Goal: Task Accomplishment & Management: Complete application form

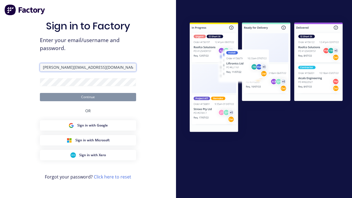
type input "[PERSON_NAME][EMAIL_ADDRESS][DOMAIN_NAME]"
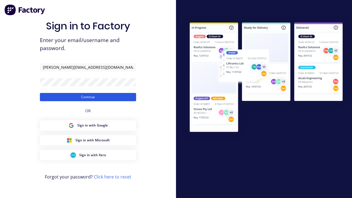
click at [88, 97] on button "Continue" at bounding box center [88, 97] width 96 height 8
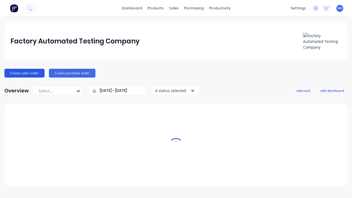
click at [24, 73] on button "Create sales order" at bounding box center [24, 73] width 40 height 9
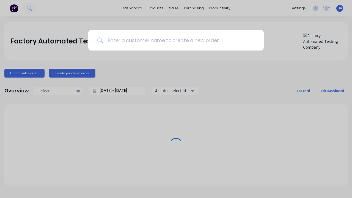
click at [179, 40] on input at bounding box center [179, 40] width 152 height 21
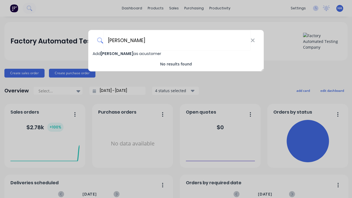
type input "[PERSON_NAME]"
click at [97, 54] on span "Add [PERSON_NAME] as a customer" at bounding box center [127, 54] width 69 height 6
select select "AU"
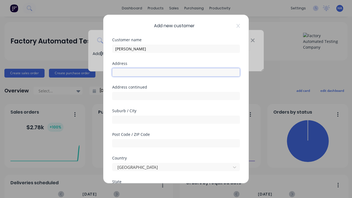
click at [176, 72] on input "text" at bounding box center [176, 72] width 128 height 8
type input "415 Hatazu [PERSON_NAME]"
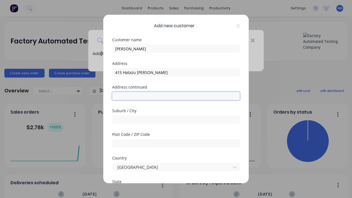
click at [176, 96] on input "text" at bounding box center [176, 96] width 128 height 8
type input "[STREET_ADDRESS]"
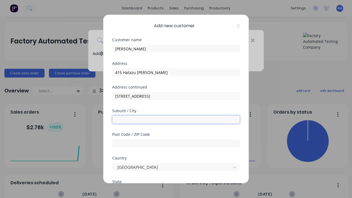
click at [176, 120] on input "text" at bounding box center [176, 120] width 128 height 8
type input "Acnutsah"
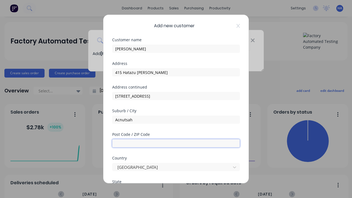
click at [176, 143] on input "text" at bounding box center [176, 143] width 128 height 8
type input "4120"
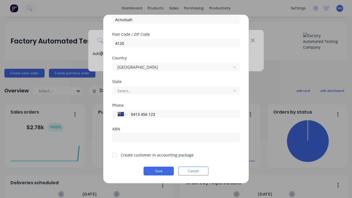
type input "0413 456 123"
click at [176, 138] on input "text" at bounding box center [176, 138] width 128 height 8
type input "12341234"
click at [159, 171] on button "Save" at bounding box center [159, 171] width 30 height 9
